Goal: Task Accomplishment & Management: Manage account settings

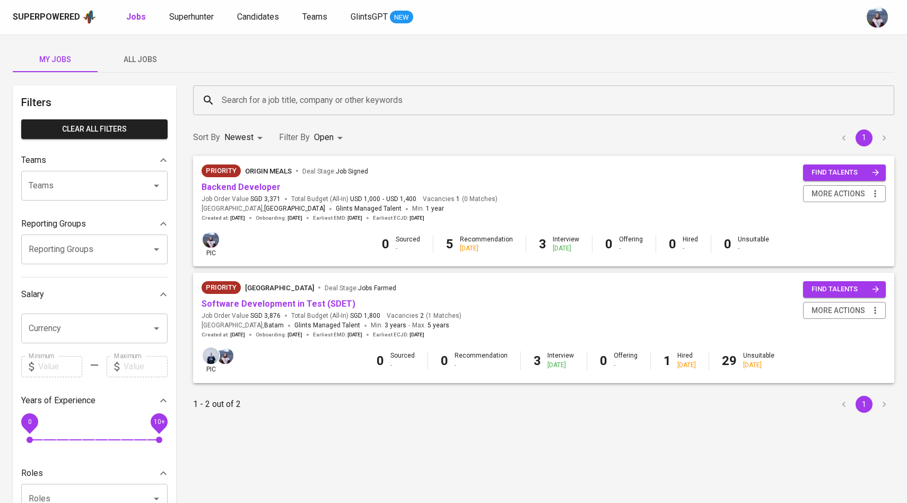
click at [188, 23] on div "Superpowered Jobs Superhunter Candidates Teams GlintsGPT NEW" at bounding box center [437, 17] width 848 height 16
click at [190, 18] on span "Superhunter" at bounding box center [191, 17] width 45 height 10
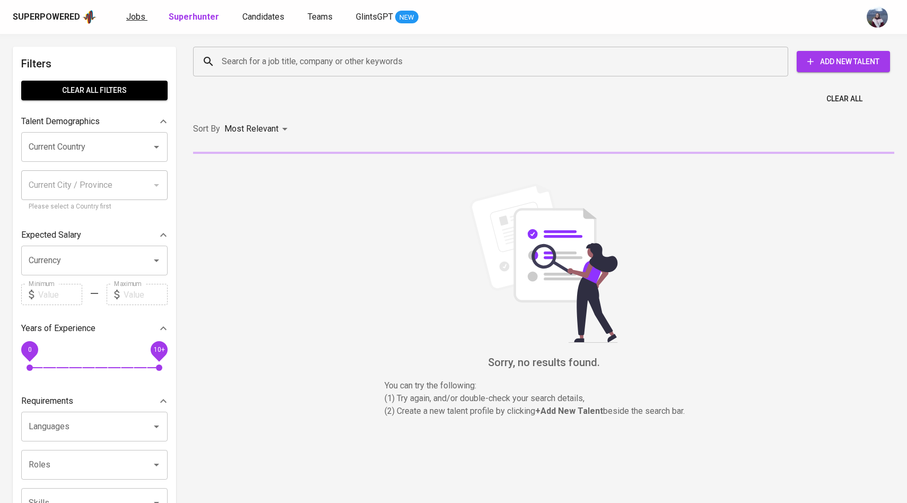
click at [139, 19] on span "Jobs" at bounding box center [135, 17] width 19 height 10
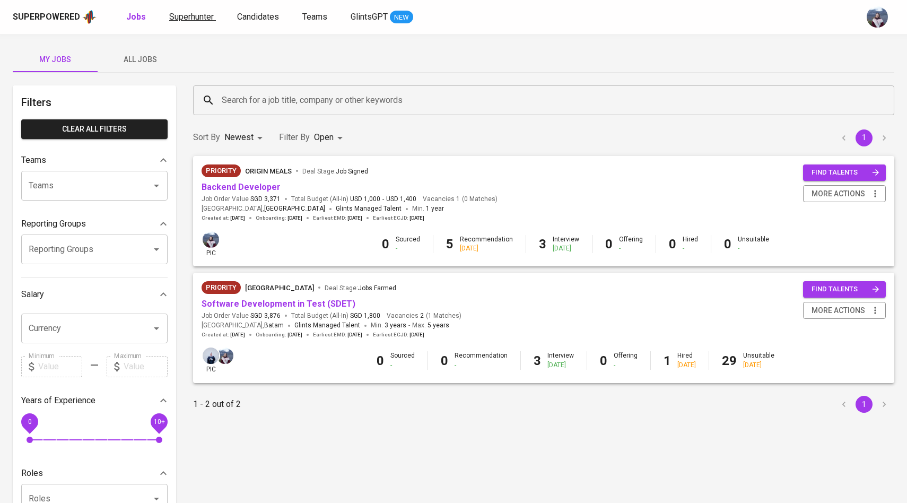
click at [210, 21] on span "Superhunter" at bounding box center [191, 17] width 45 height 10
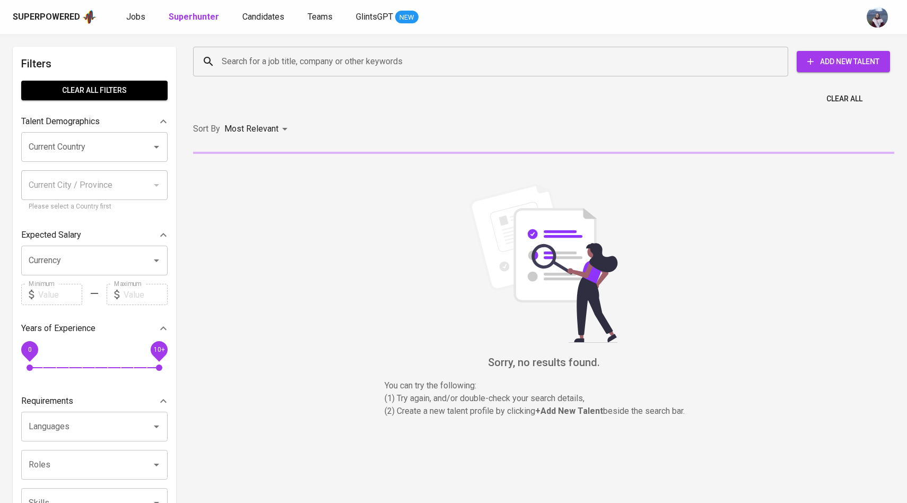
click at [242, 62] on input "Search for a job title, company or other keywords" at bounding box center [493, 61] width 548 height 20
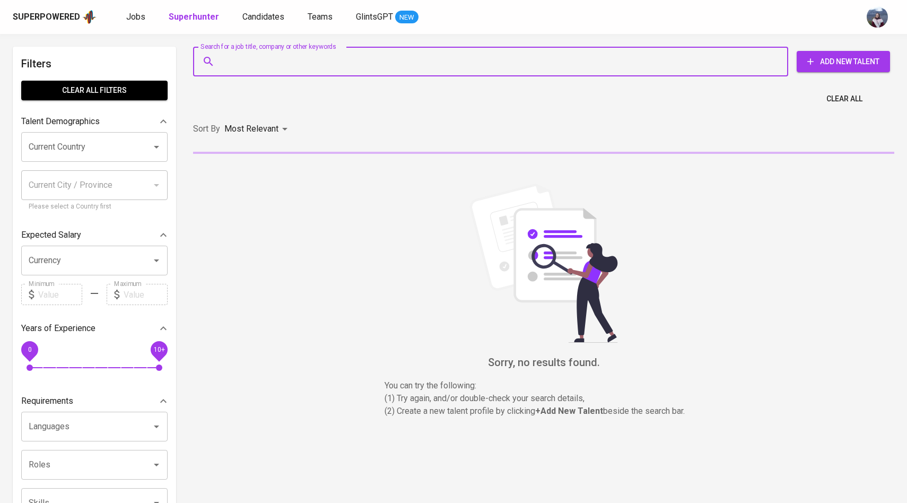
paste input "andidananto@gmail.com"
type input "andidananto@gmail.com"
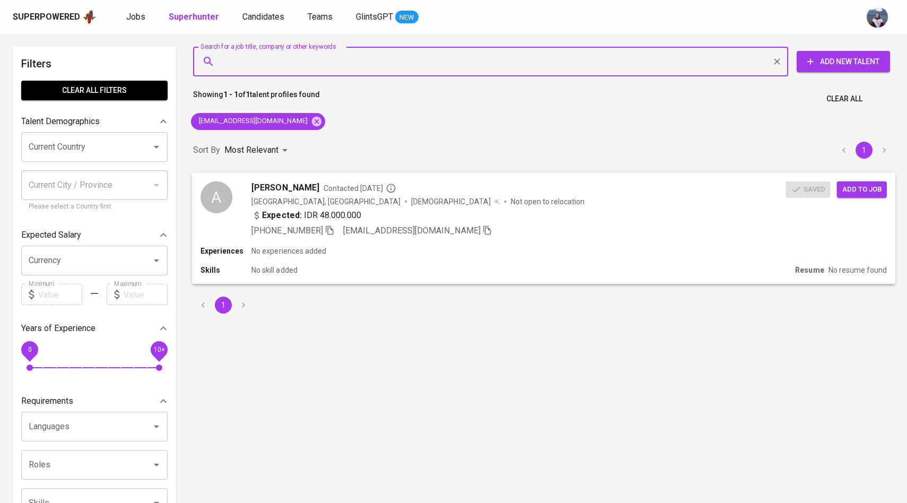
click at [231, 194] on div "A" at bounding box center [216, 197] width 32 height 32
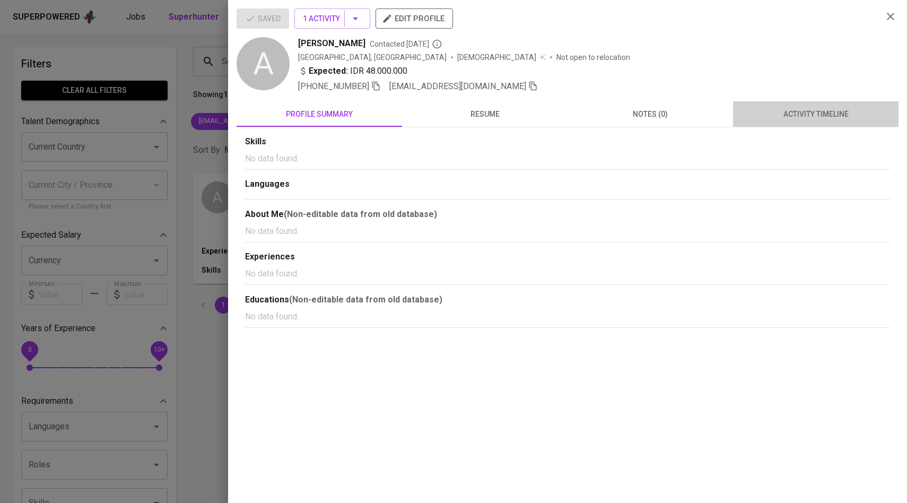
click at [818, 112] on span "activity timeline" at bounding box center [815, 114] width 153 height 13
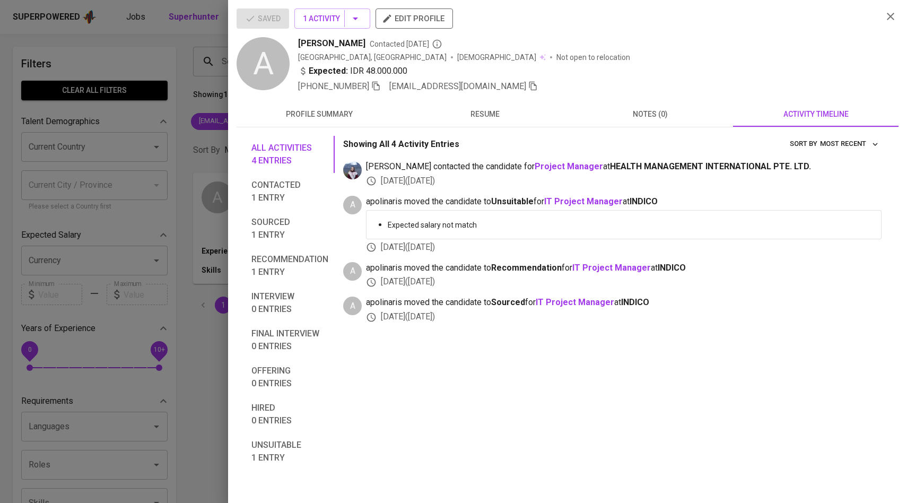
click at [196, 86] on div at bounding box center [453, 251] width 907 height 503
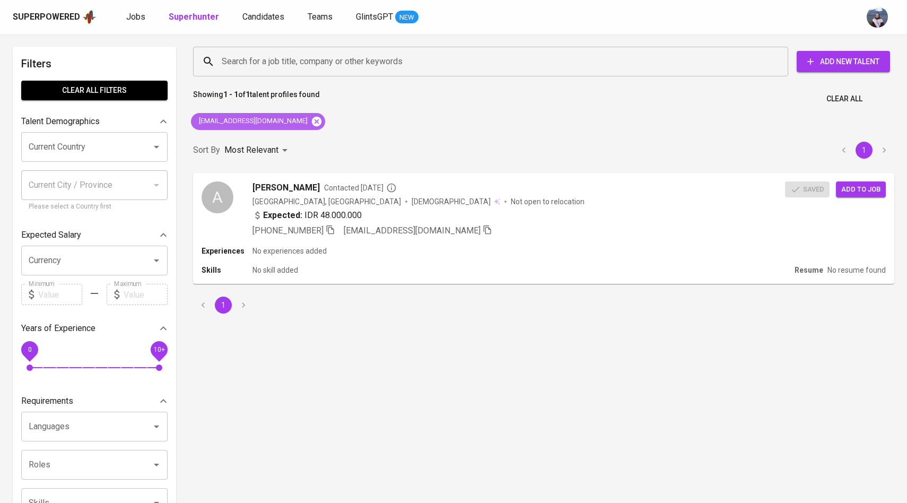
click at [312, 119] on icon at bounding box center [317, 121] width 10 height 10
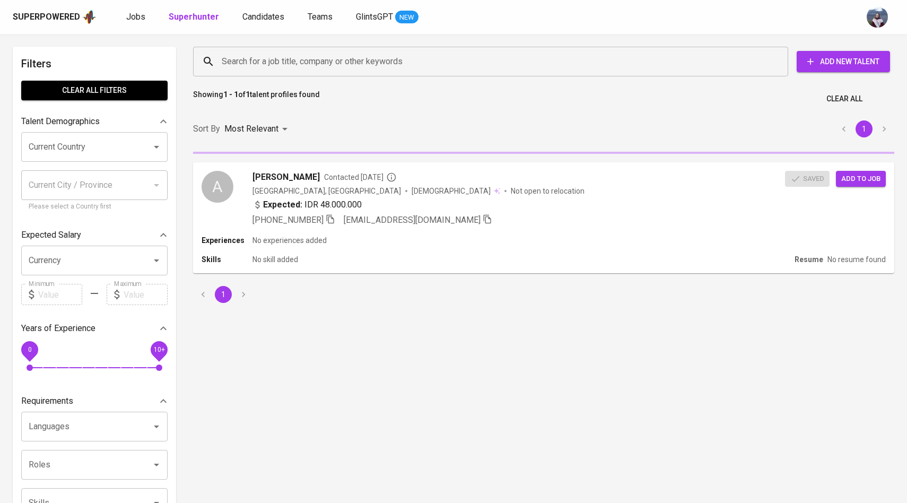
click at [283, 63] on input "Search for a job title, company or other keywords" at bounding box center [493, 61] width 548 height 20
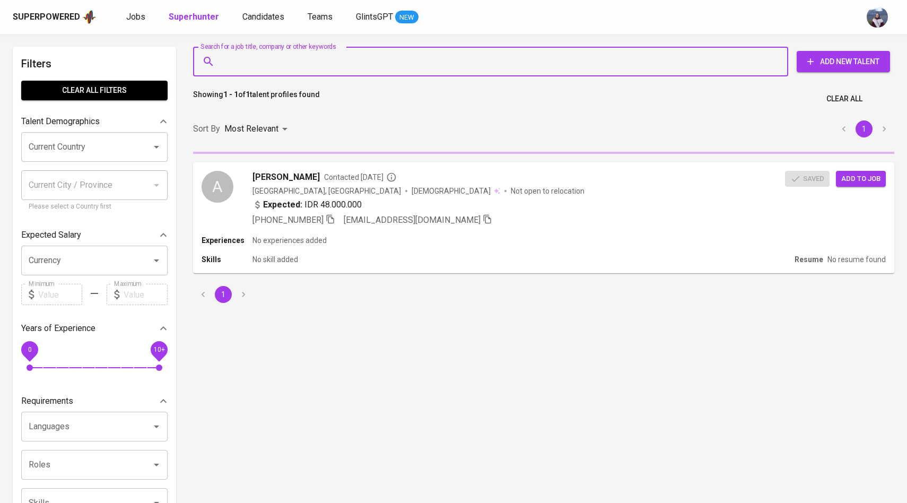
paste input "[EMAIL_ADDRESS][DOMAIN_NAME]"
type input "[EMAIL_ADDRESS][DOMAIN_NAME]"
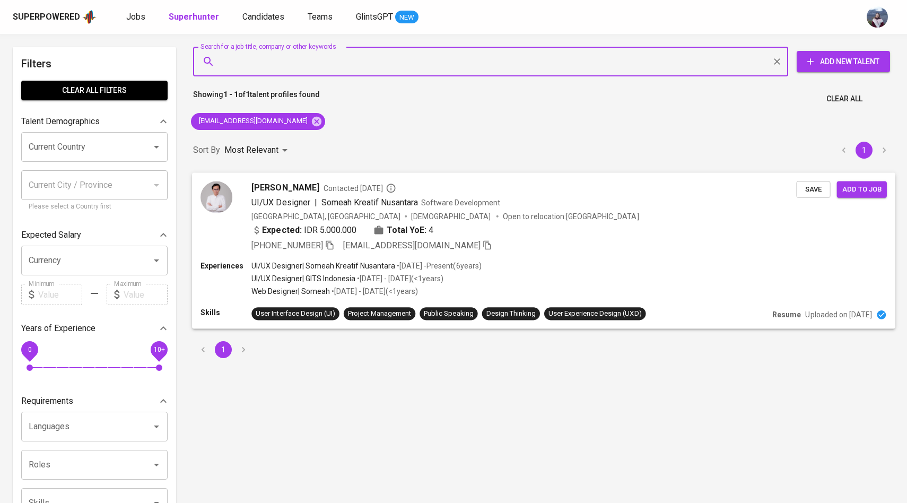
click at [219, 203] on img at bounding box center [216, 197] width 32 height 32
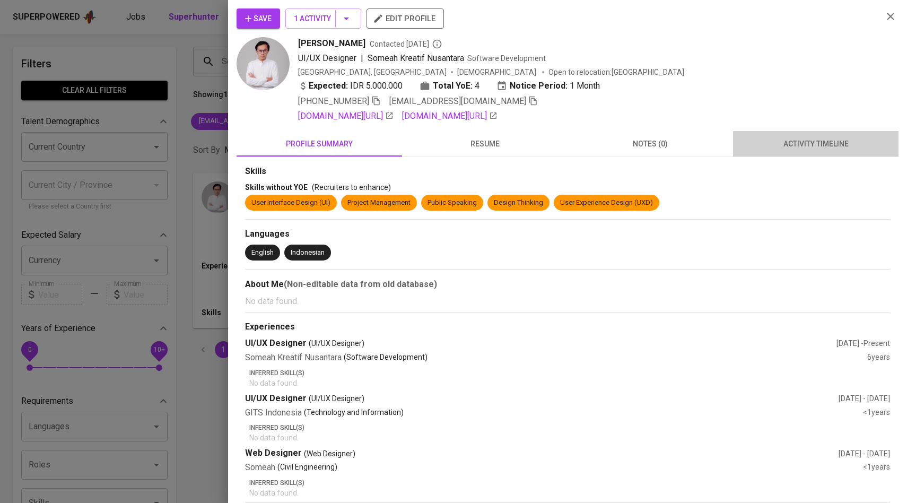
click at [835, 147] on span "activity timeline" at bounding box center [815, 143] width 153 height 13
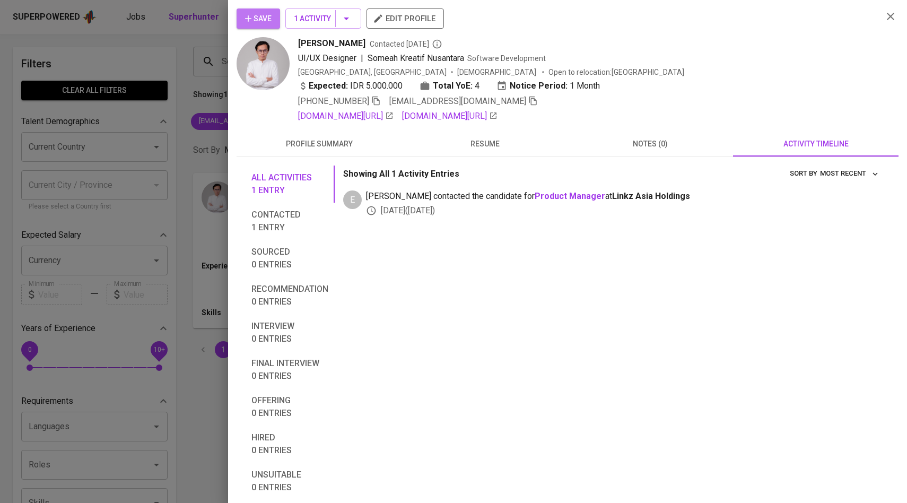
click at [254, 28] on button "Save" at bounding box center [258, 18] width 43 height 20
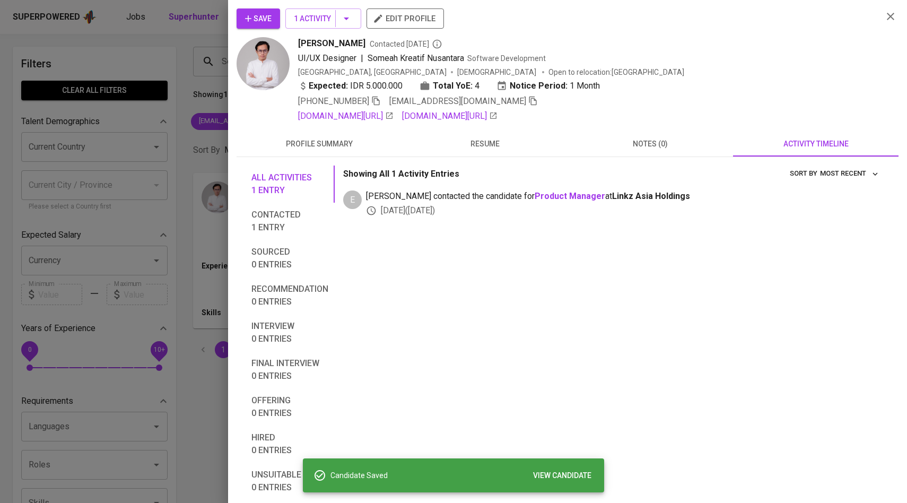
click at [205, 76] on div at bounding box center [453, 251] width 907 height 503
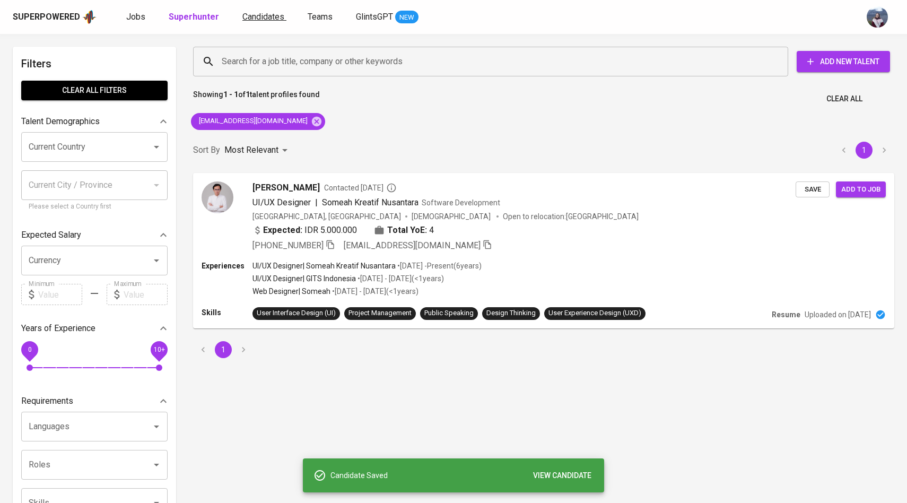
click at [244, 20] on span "Candidates" at bounding box center [263, 17] width 42 height 10
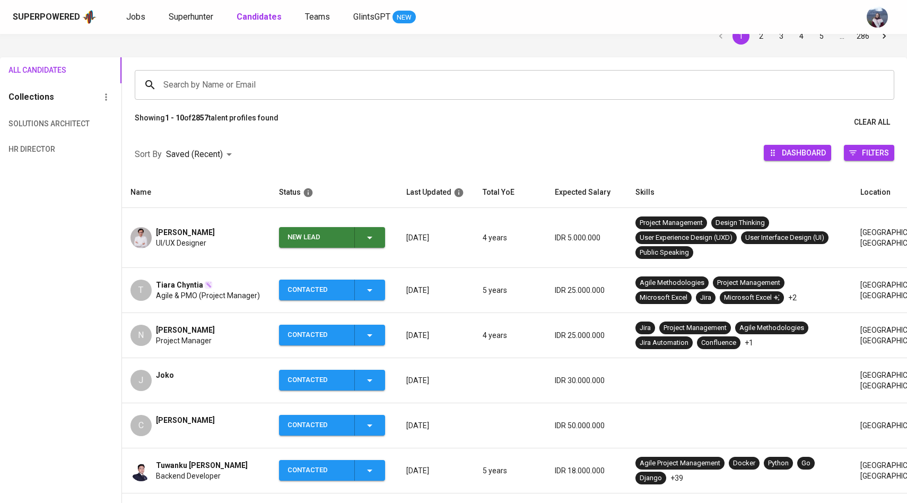
scroll to position [62, 0]
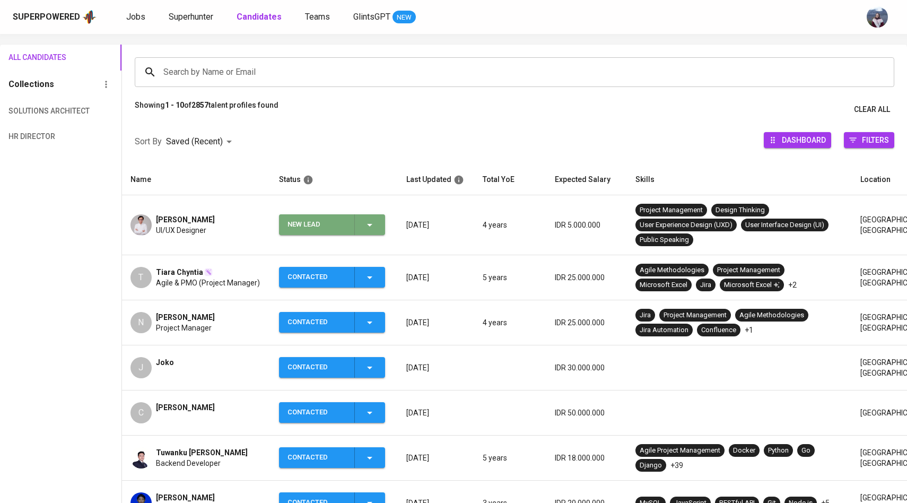
click at [369, 224] on icon "button" at bounding box center [369, 225] width 5 height 3
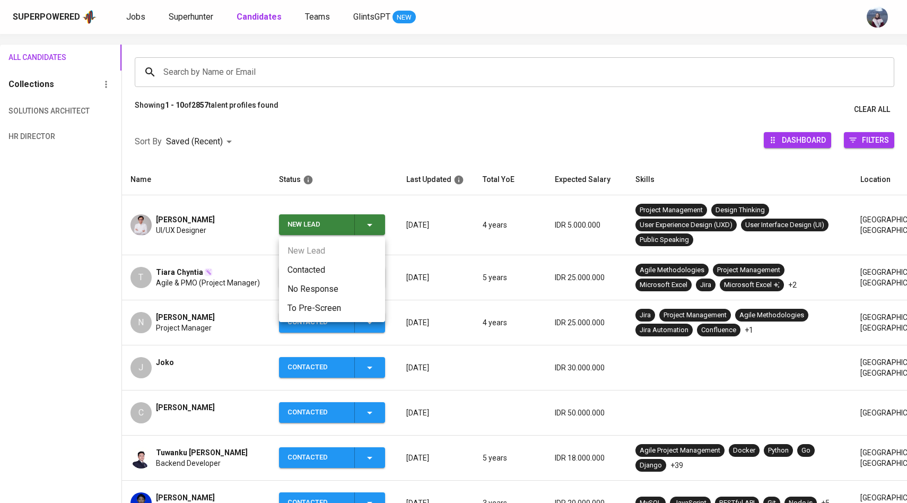
click at [316, 267] on li "Contacted" at bounding box center [332, 269] width 106 height 19
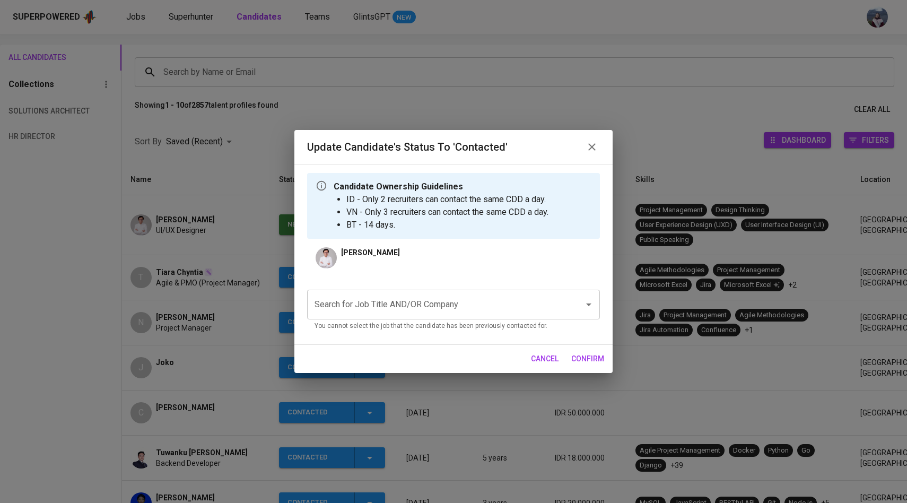
click at [370, 307] on input "Search for Job Title AND/OR Company" at bounding box center [439, 304] width 254 height 20
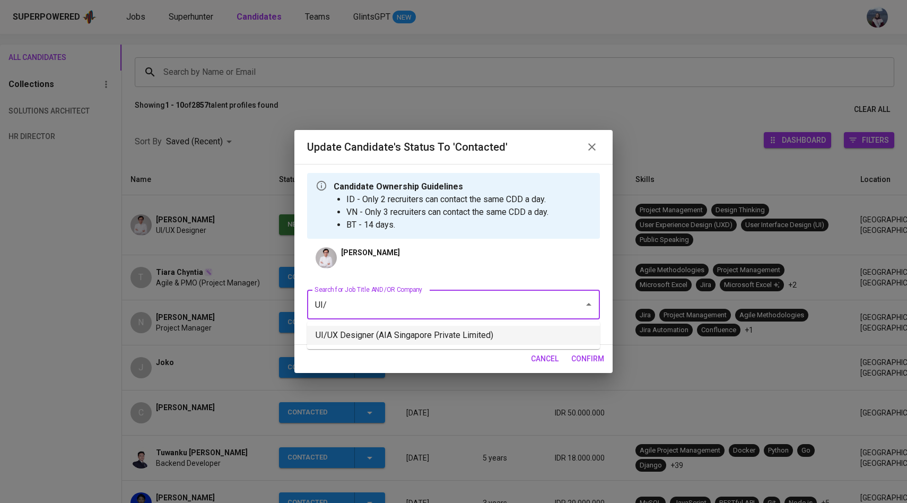
click at [378, 336] on li "UI/UX Designer (AIA Singapore Private Limited)" at bounding box center [453, 335] width 293 height 19
type input "UI/"
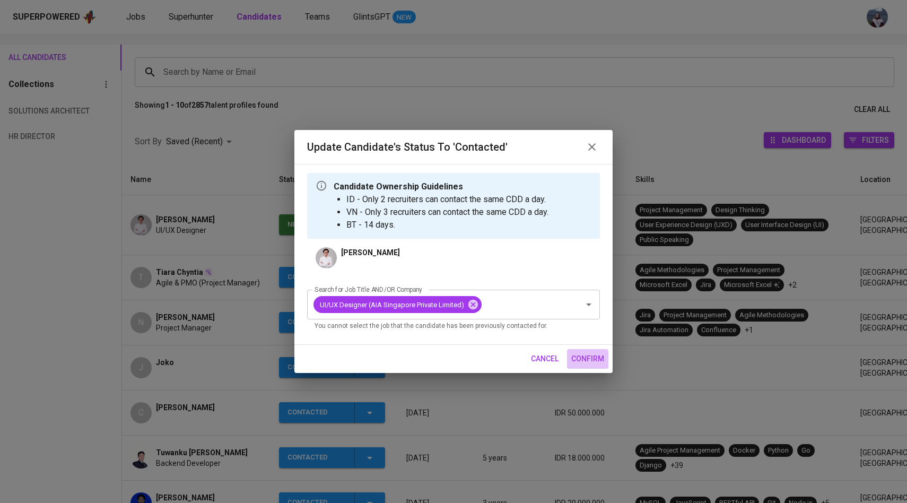
click at [581, 361] on span "confirm" at bounding box center [587, 358] width 33 height 13
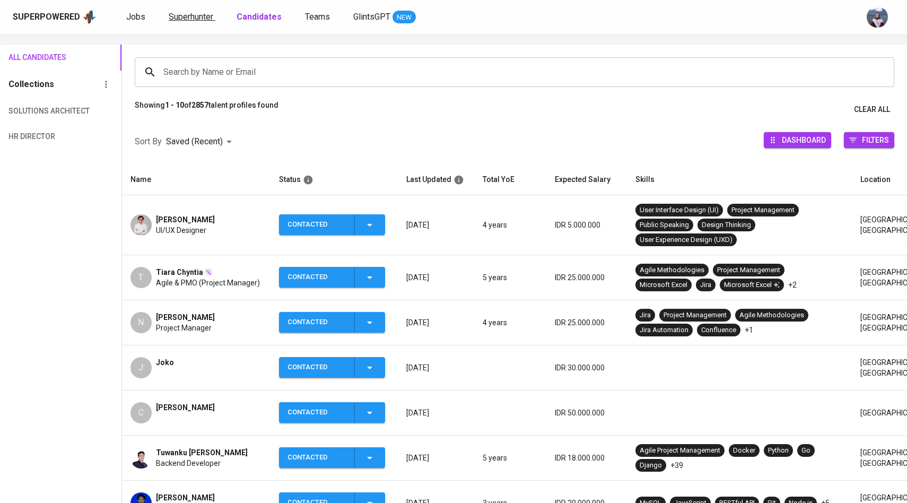
click at [191, 18] on span "Superhunter" at bounding box center [191, 17] width 45 height 10
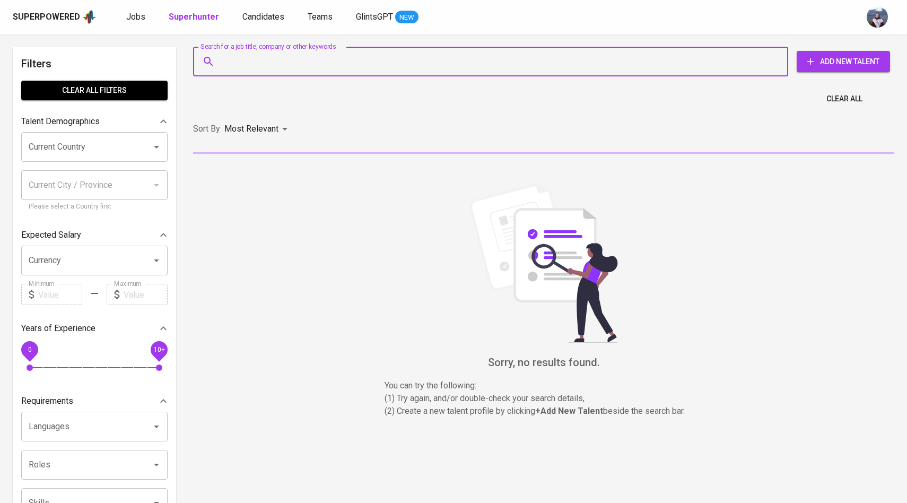
click at [228, 58] on input "Search for a job title, company or other keywords" at bounding box center [493, 61] width 548 height 20
paste input "ardika.percha@Gmail.com"
type input "ardika.percha@Gmail.com"
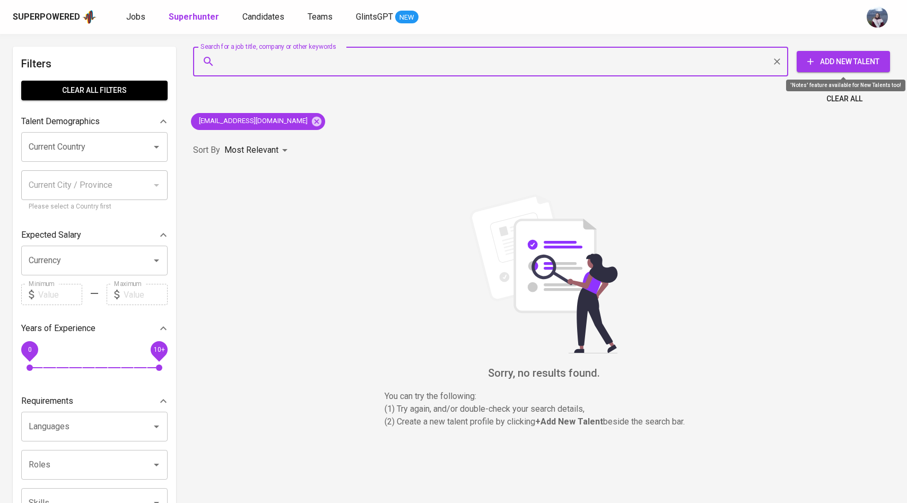
click at [823, 60] on span "Add New Talent" at bounding box center [843, 61] width 76 height 13
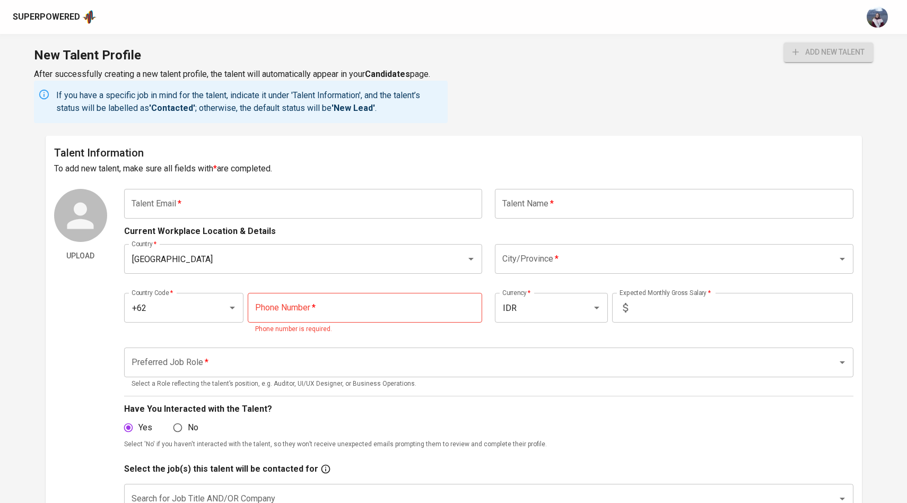
click at [309, 206] on input "text" at bounding box center [303, 204] width 359 height 30
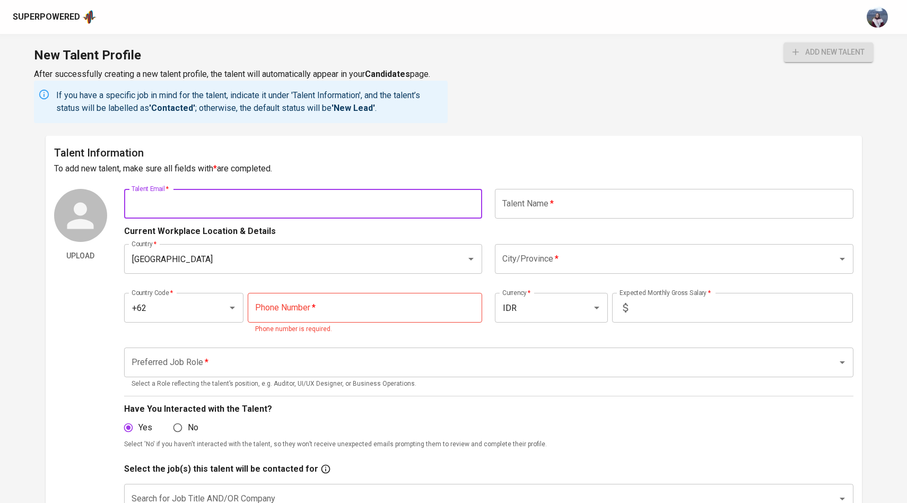
paste input "[EMAIL_ADDRESS][DOMAIN_NAME]"
type input "[EMAIL_ADDRESS][DOMAIN_NAME]"
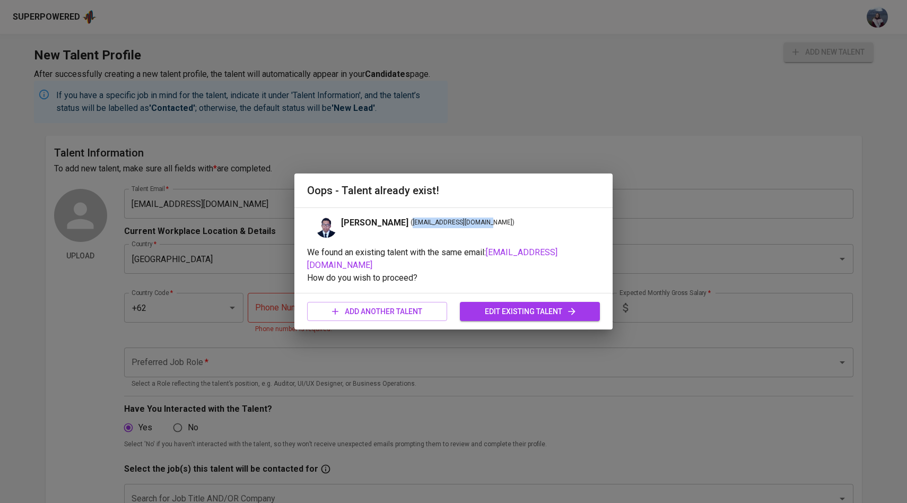
drag, startPoint x: 436, startPoint y: 230, endPoint x: 510, endPoint y: 226, distance: 74.3
click at [510, 226] on span "( ardika.percha@gmail.com )" at bounding box center [463, 222] width 104 height 11
copy span "[EMAIL_ADDRESS][DOMAIN_NAME]"
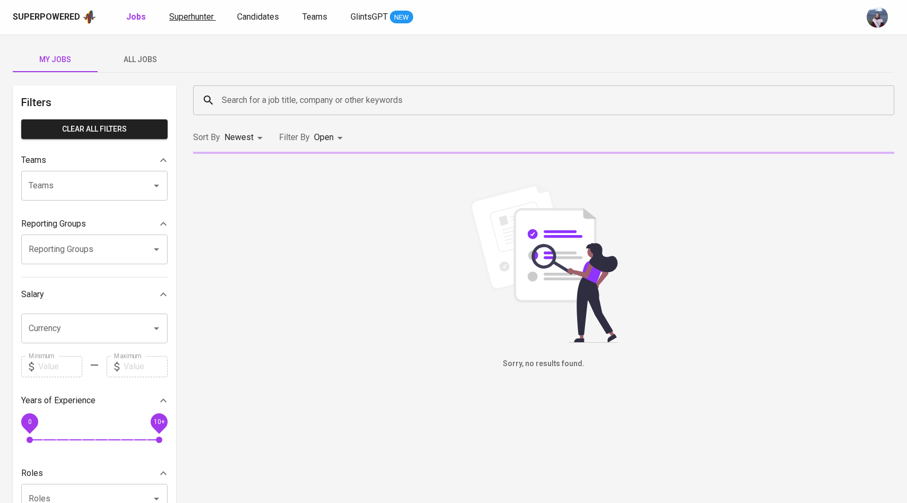
click at [214, 15] on link "Superhunter" at bounding box center [192, 17] width 47 height 13
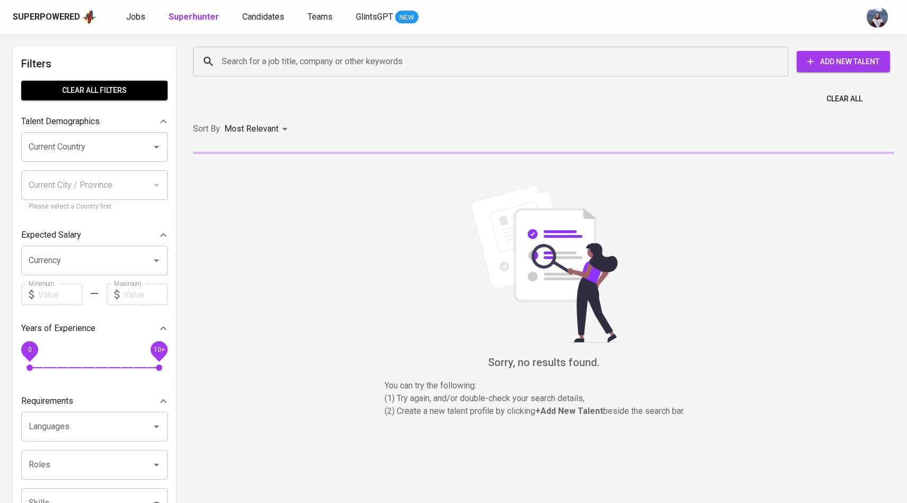
click at [257, 62] on input "Search for a job title, company or other keywords" at bounding box center [493, 61] width 548 height 20
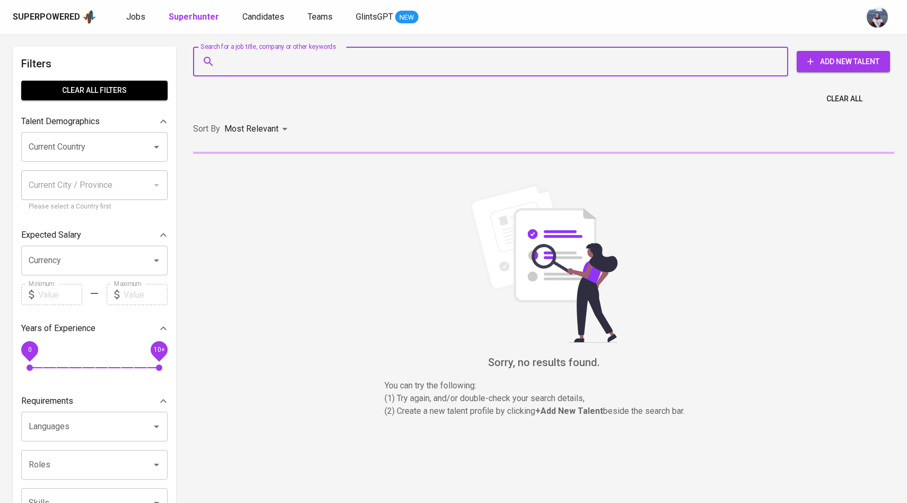
paste input "[EMAIL_ADDRESS][DOMAIN_NAME]"
type input "[EMAIL_ADDRESS][DOMAIN_NAME]"
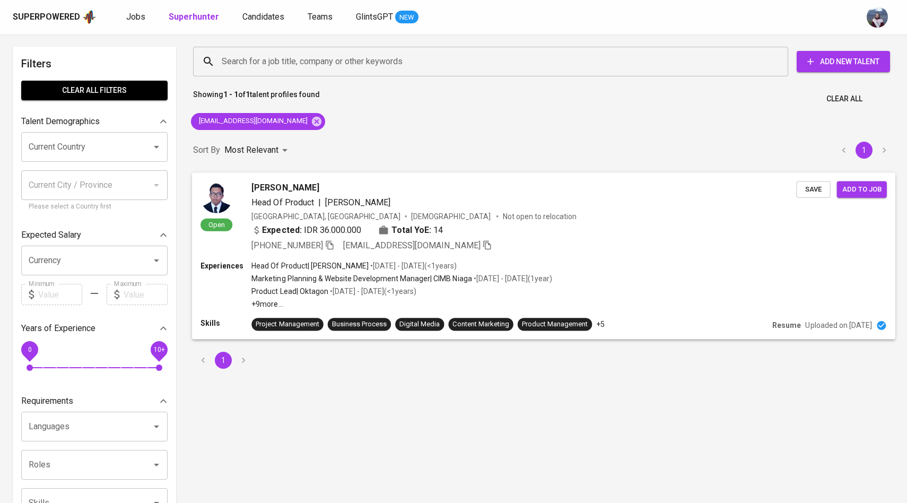
click at [224, 191] on img at bounding box center [216, 197] width 32 height 32
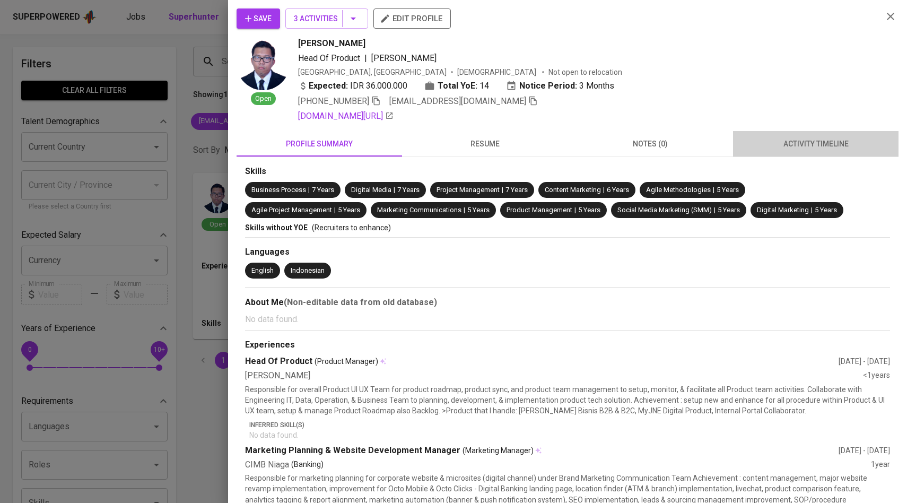
click at [803, 146] on span "activity timeline" at bounding box center [815, 143] width 153 height 13
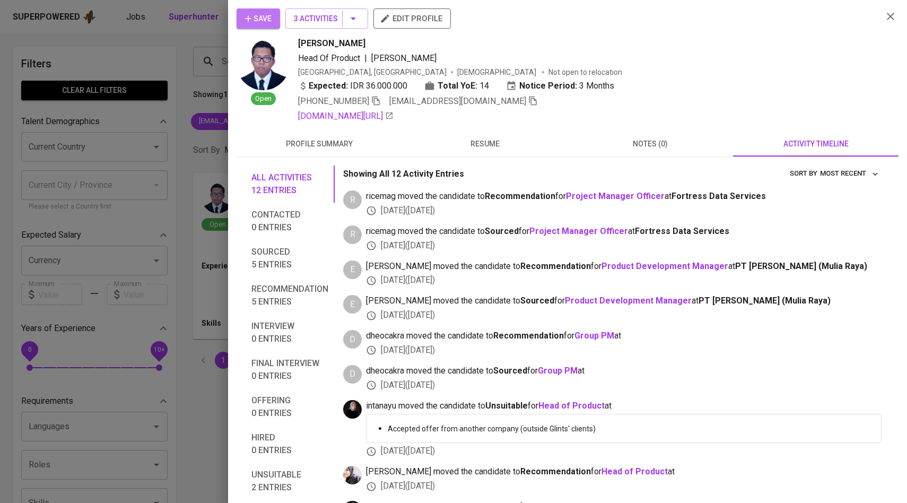
click at [256, 23] on span "Save" at bounding box center [258, 18] width 27 height 13
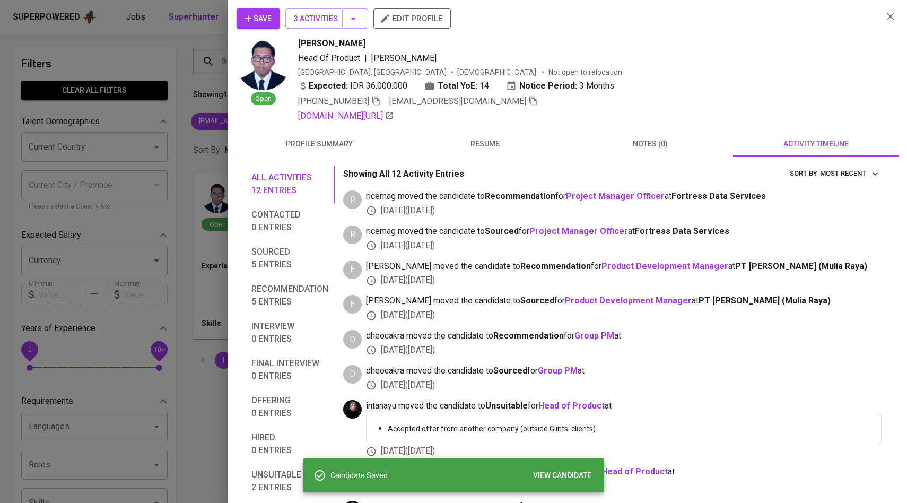
click at [206, 282] on div at bounding box center [453, 251] width 907 height 503
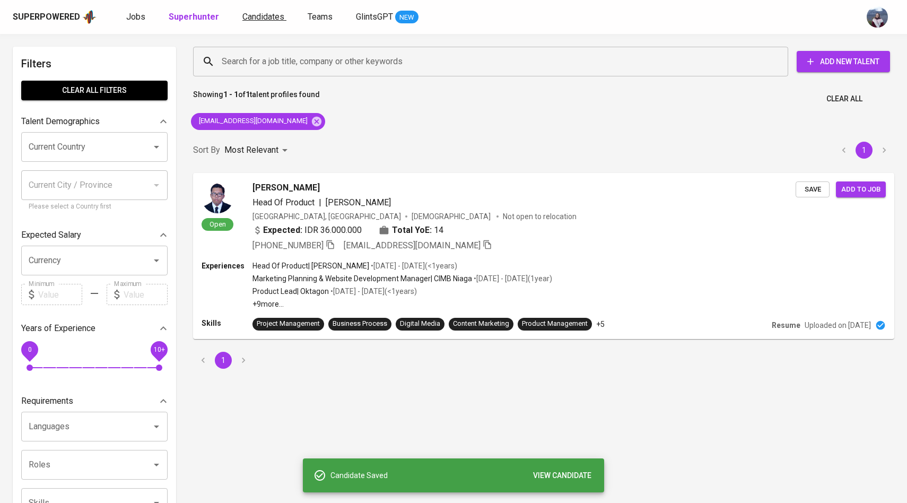
click at [260, 16] on span "Candidates" at bounding box center [263, 17] width 42 height 10
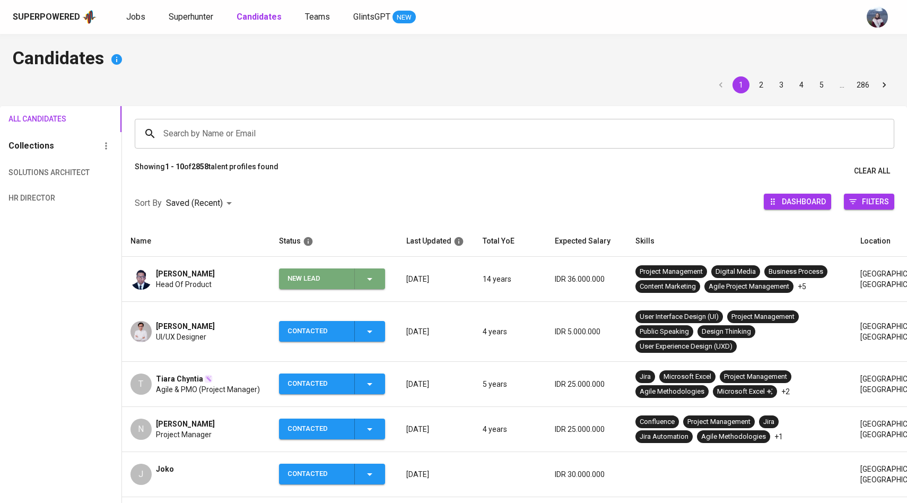
click at [368, 274] on icon "button" at bounding box center [369, 279] width 13 height 13
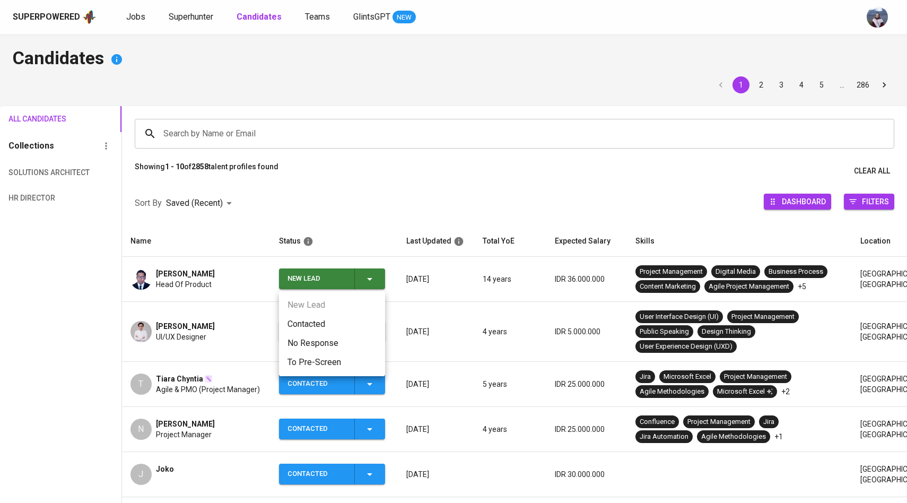
click at [338, 329] on li "Contacted" at bounding box center [332, 324] width 106 height 19
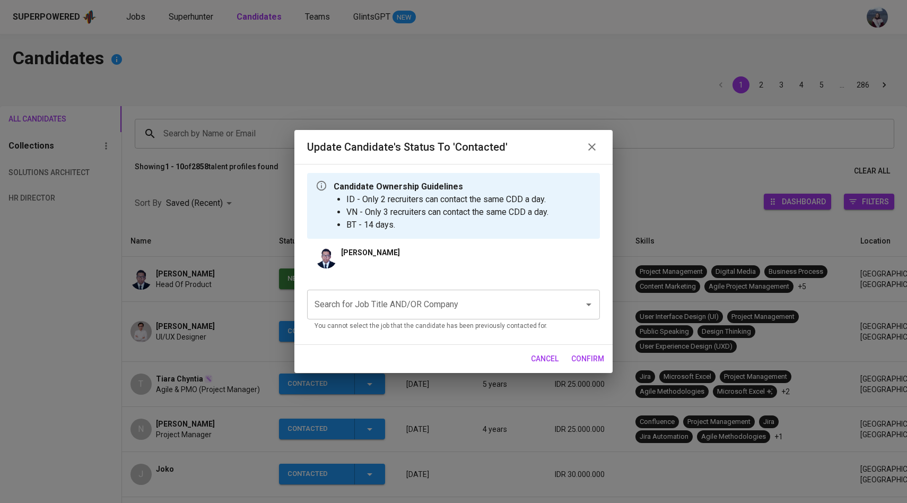
click at [372, 309] on input "Search for Job Title AND/OR Company" at bounding box center [439, 304] width 254 height 20
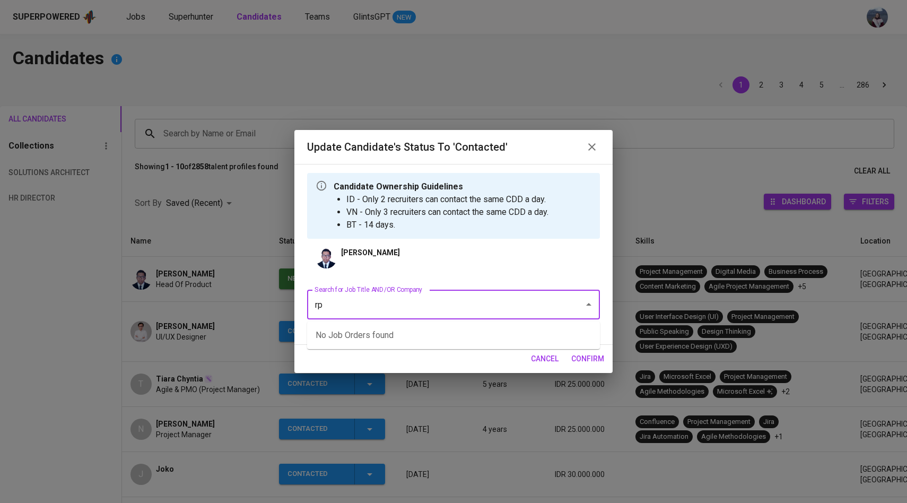
type input "r"
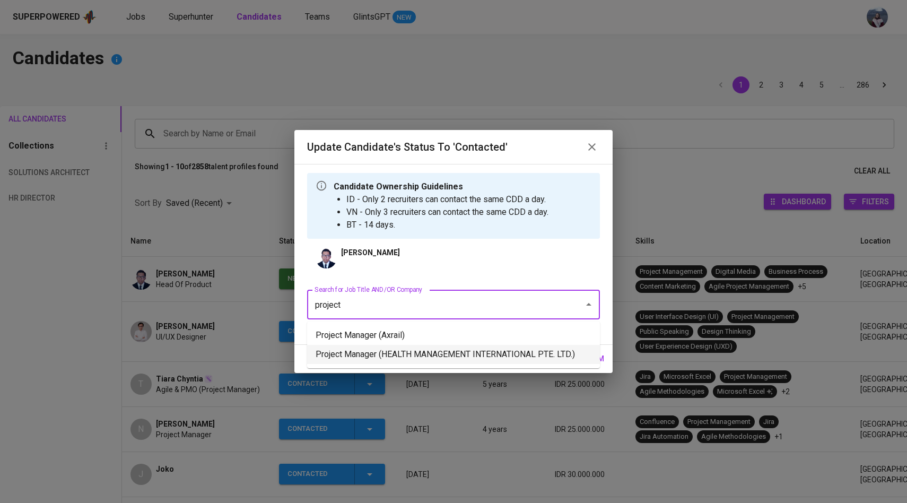
click at [391, 352] on li "Project Manager (HEALTH MANAGEMENT INTERNATIONAL PTE. LTD.)" at bounding box center [453, 354] width 293 height 19
type input "project"
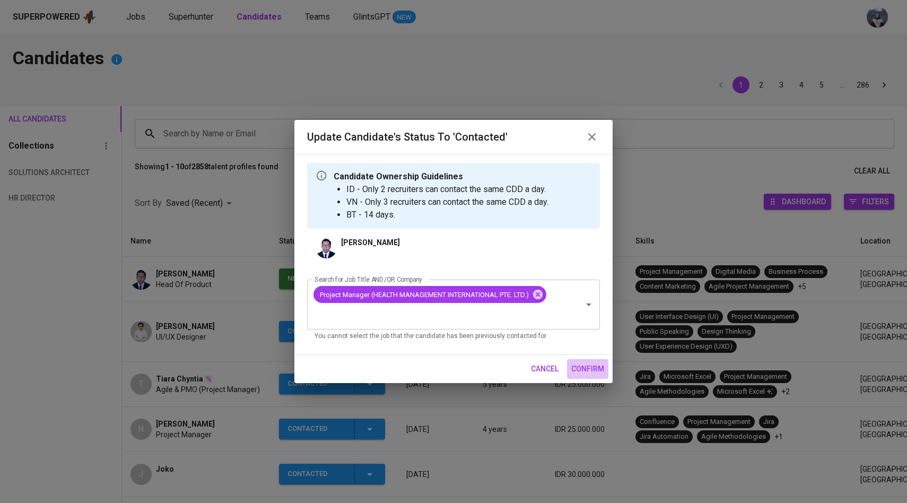
click at [580, 373] on span "confirm" at bounding box center [587, 368] width 33 height 13
